Goal: Find specific page/section: Find specific page/section

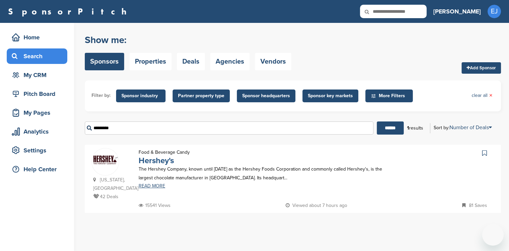
click at [152, 161] on link "Hershey's" at bounding box center [156, 161] width 35 height 10
click at [159, 159] on link "Hershey's" at bounding box center [156, 161] width 35 height 10
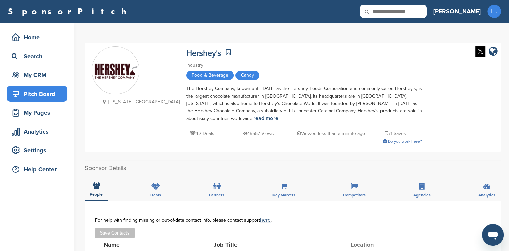
click at [45, 96] on div "Pitch Board" at bounding box center [38, 94] width 57 height 12
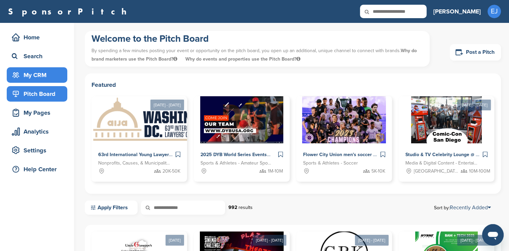
click at [36, 76] on div "My CRM" at bounding box center [38, 75] width 57 height 12
